Goal: Information Seeking & Learning: Learn about a topic

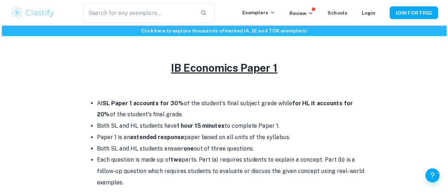
scroll to position [284, 0]
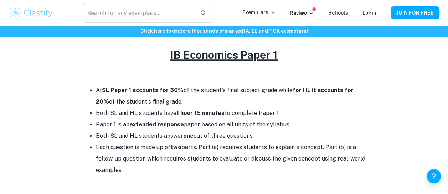
click at [211, 114] on strong "minutes" at bounding box center [213, 113] width 22 height 7
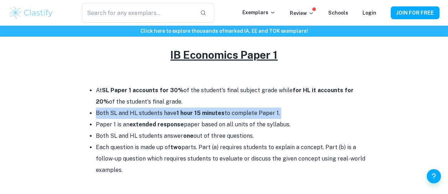
click at [211, 114] on strong "minutes" at bounding box center [213, 113] width 22 height 7
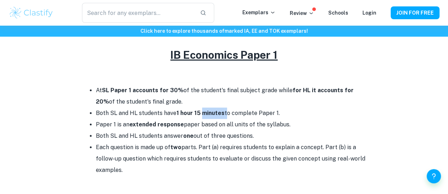
click at [211, 114] on strong "minutes" at bounding box center [213, 113] width 22 height 7
drag, startPoint x: 211, startPoint y: 114, endPoint x: 199, endPoint y: 114, distance: 12.5
click at [199, 114] on strong "1 hour 15" at bounding box center [188, 113] width 24 height 7
click at [202, 142] on li "Each question is made up of two parts. Part (a) requires students to explain a …" at bounding box center [231, 159] width 271 height 34
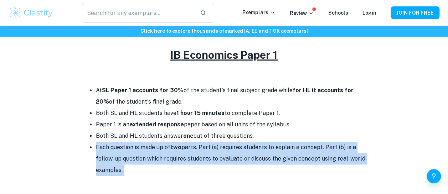
click at [202, 142] on li "Each question is made up of two parts. Part (a) requires students to explain a …" at bounding box center [231, 159] width 271 height 34
drag, startPoint x: 202, startPoint y: 142, endPoint x: 189, endPoint y: 151, distance: 15.8
click at [189, 151] on li "Each question is made up of two parts. Part (a) requires students to explain a …" at bounding box center [231, 159] width 271 height 34
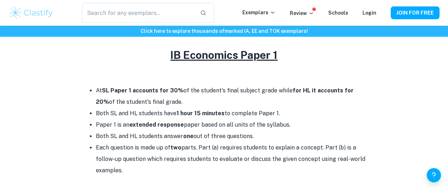
click at [224, 89] on li "At SL Paper 1 accounts for 30% of the student's final subject grade while for H…" at bounding box center [231, 96] width 271 height 23
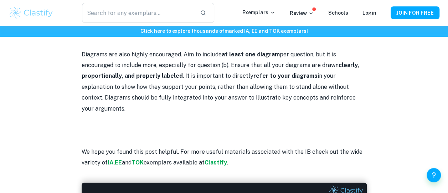
scroll to position [804, 0]
